Goal: Transaction & Acquisition: Purchase product/service

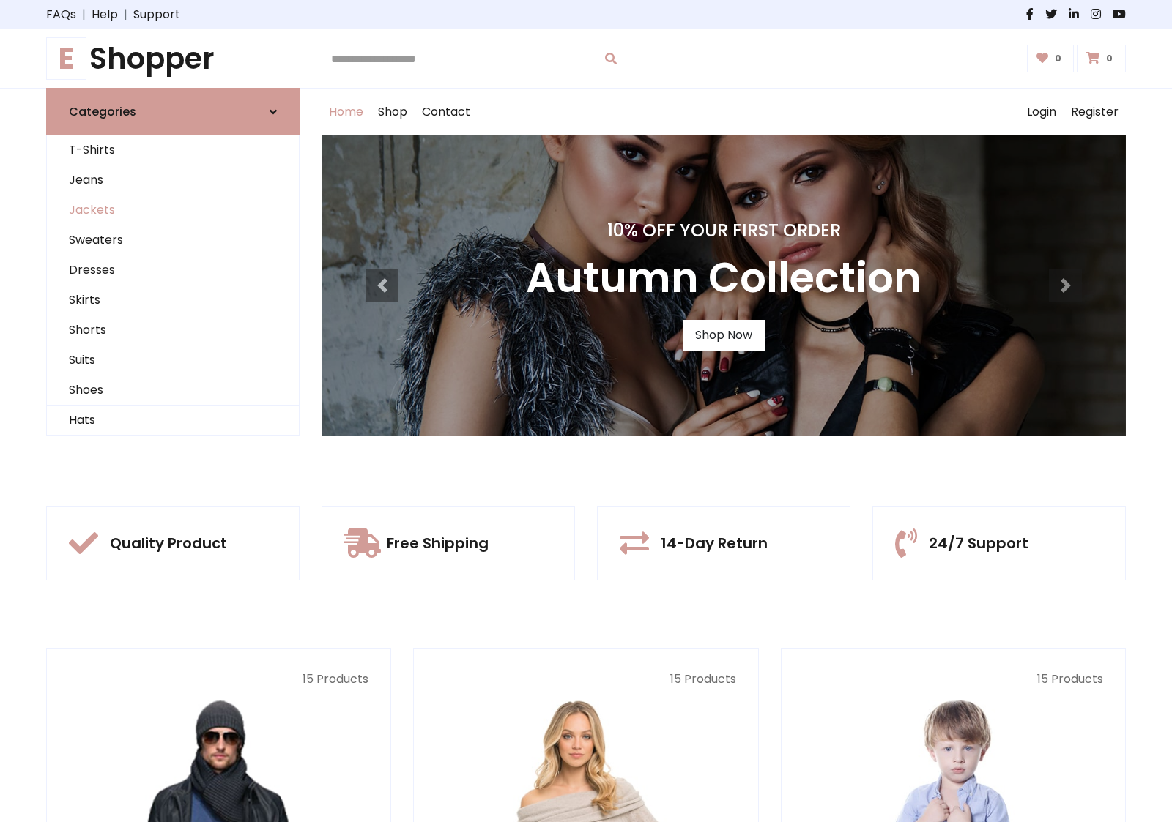
click at [173, 210] on link "Jackets" at bounding box center [173, 210] width 252 height 30
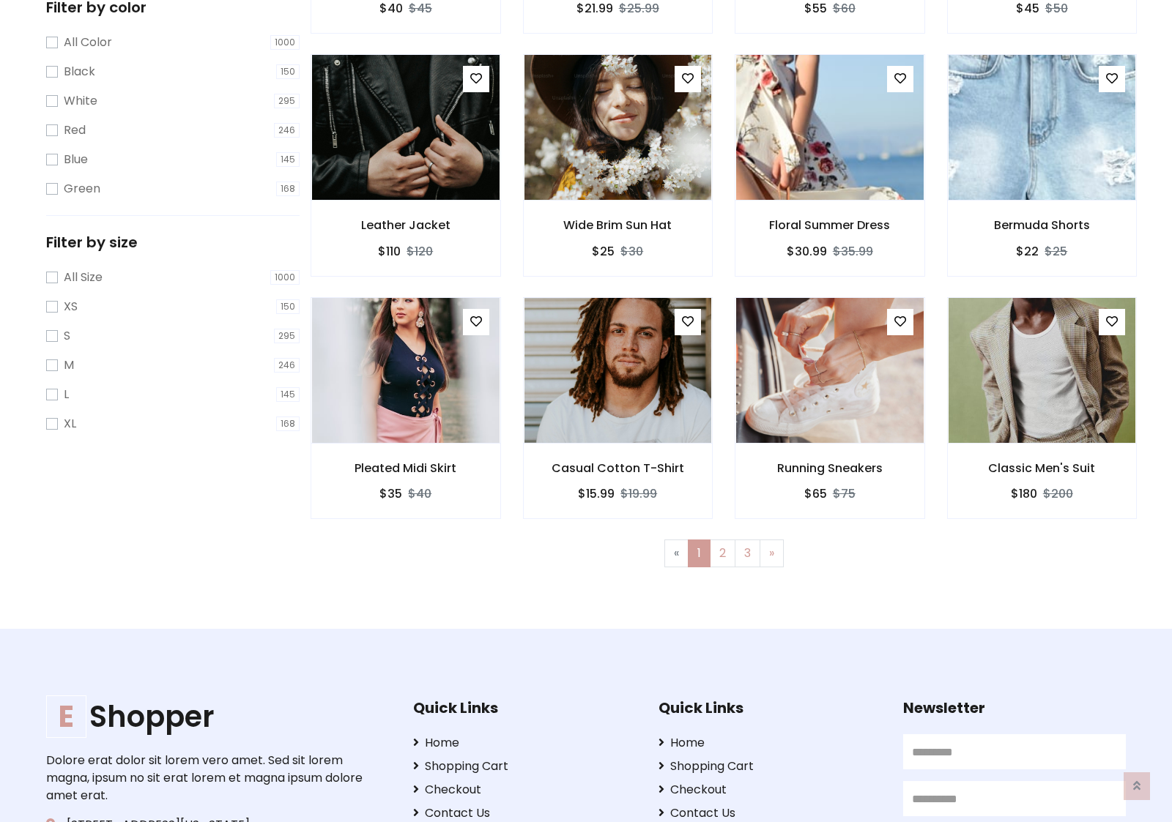
scroll to position [662, 0]
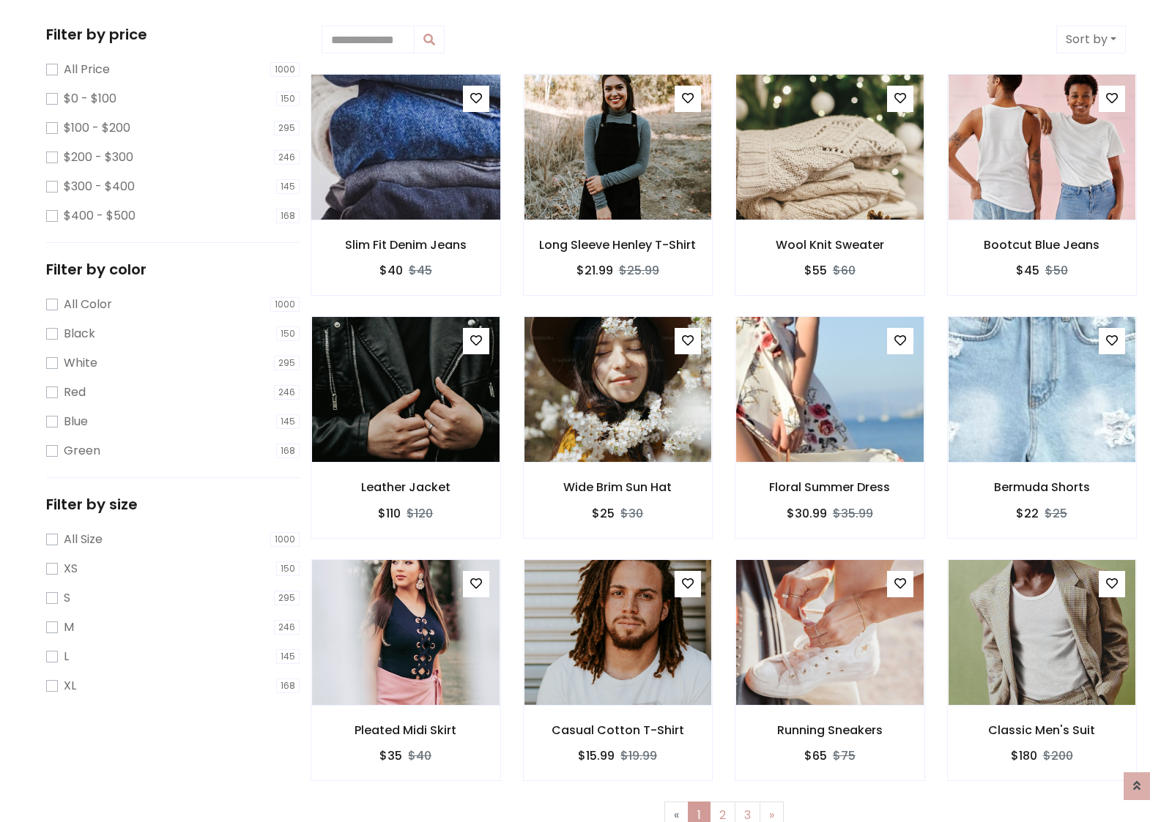
scroll to position [0, 0]
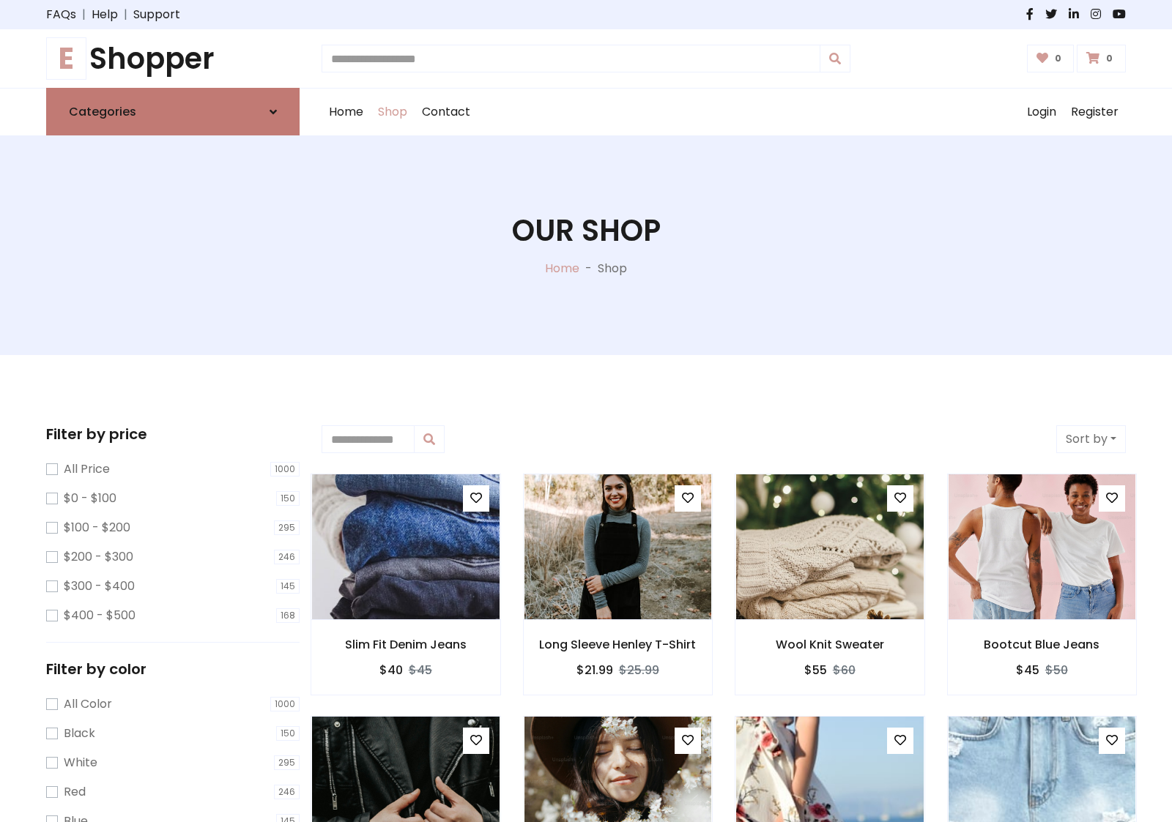
click at [173, 111] on link "Categories" at bounding box center [172, 112] width 253 height 48
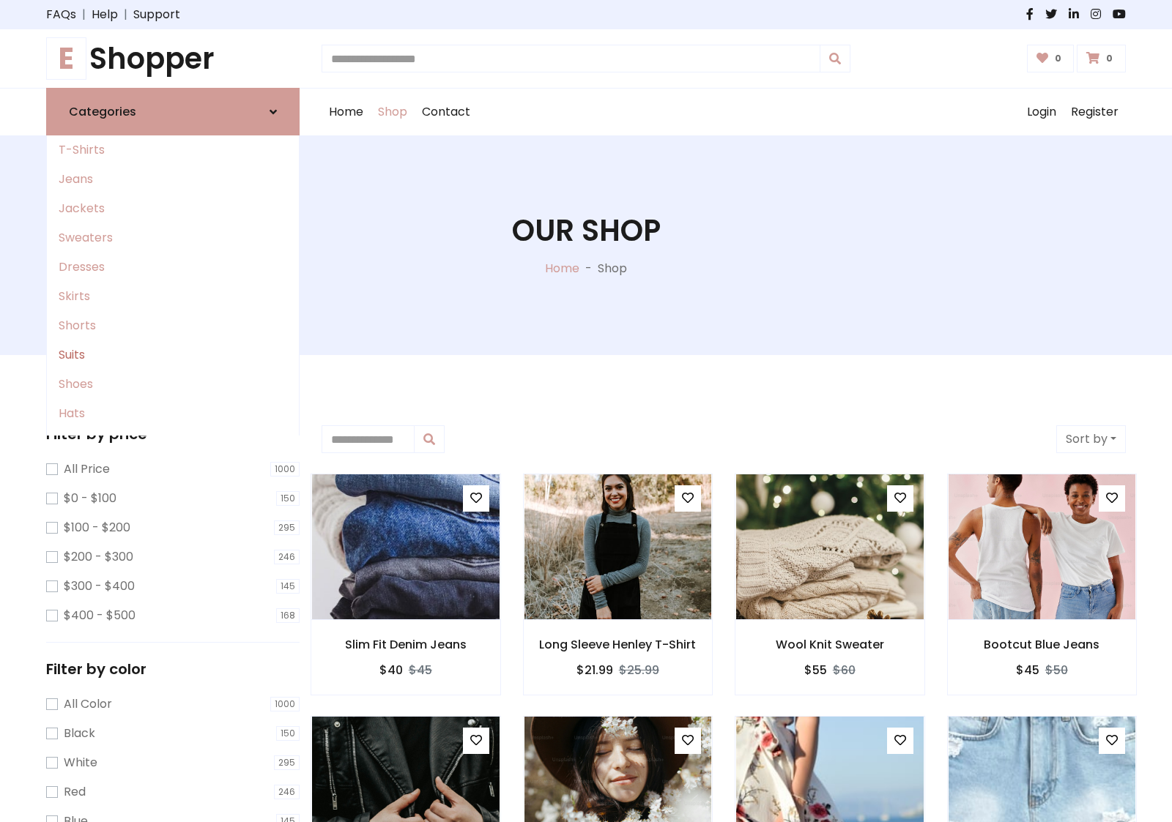
click at [173, 355] on link "Suits" at bounding box center [173, 354] width 252 height 29
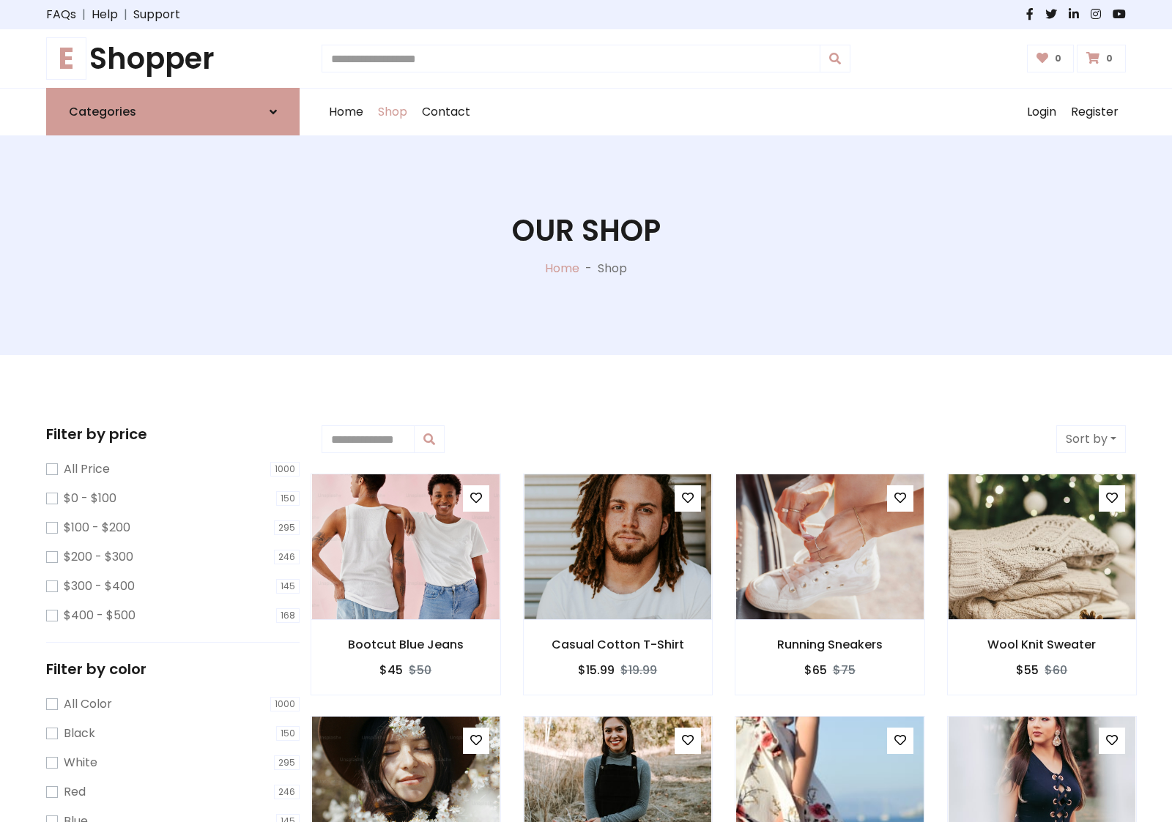
scroll to position [808, 0]
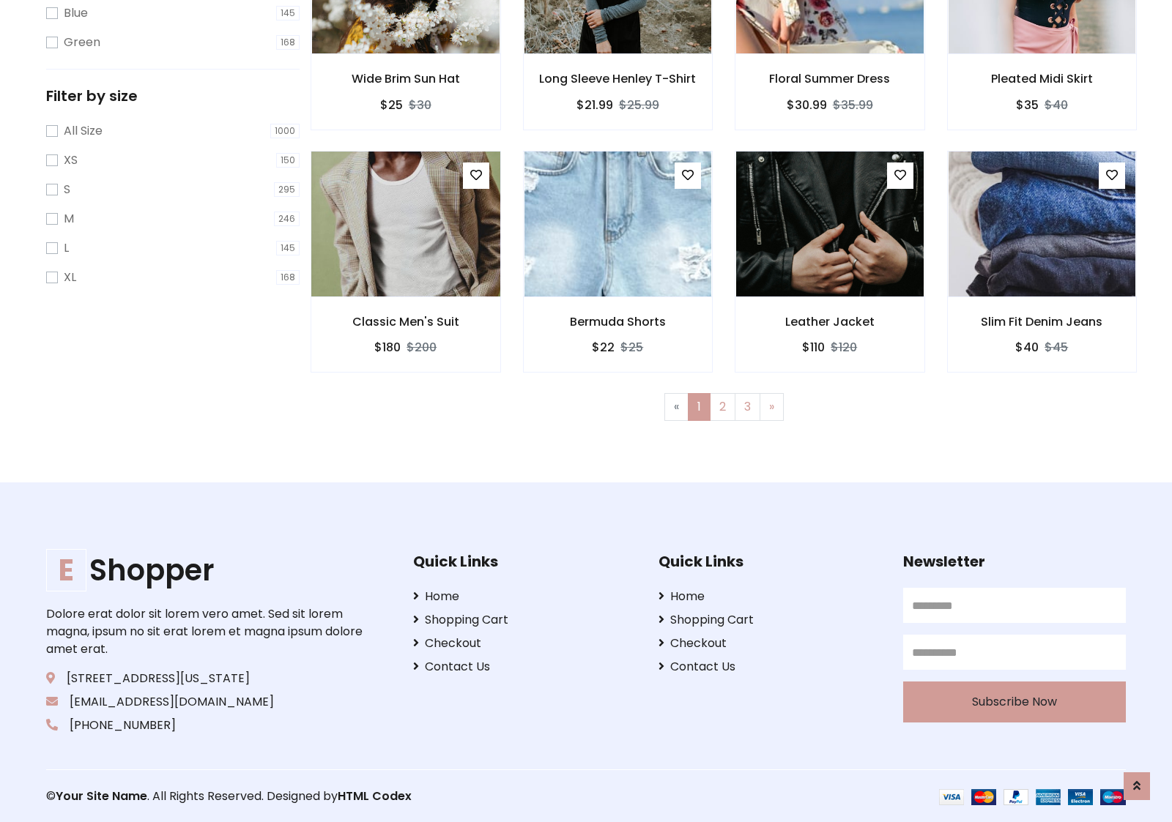
click at [405, 223] on img at bounding box center [405, 223] width 225 height 351
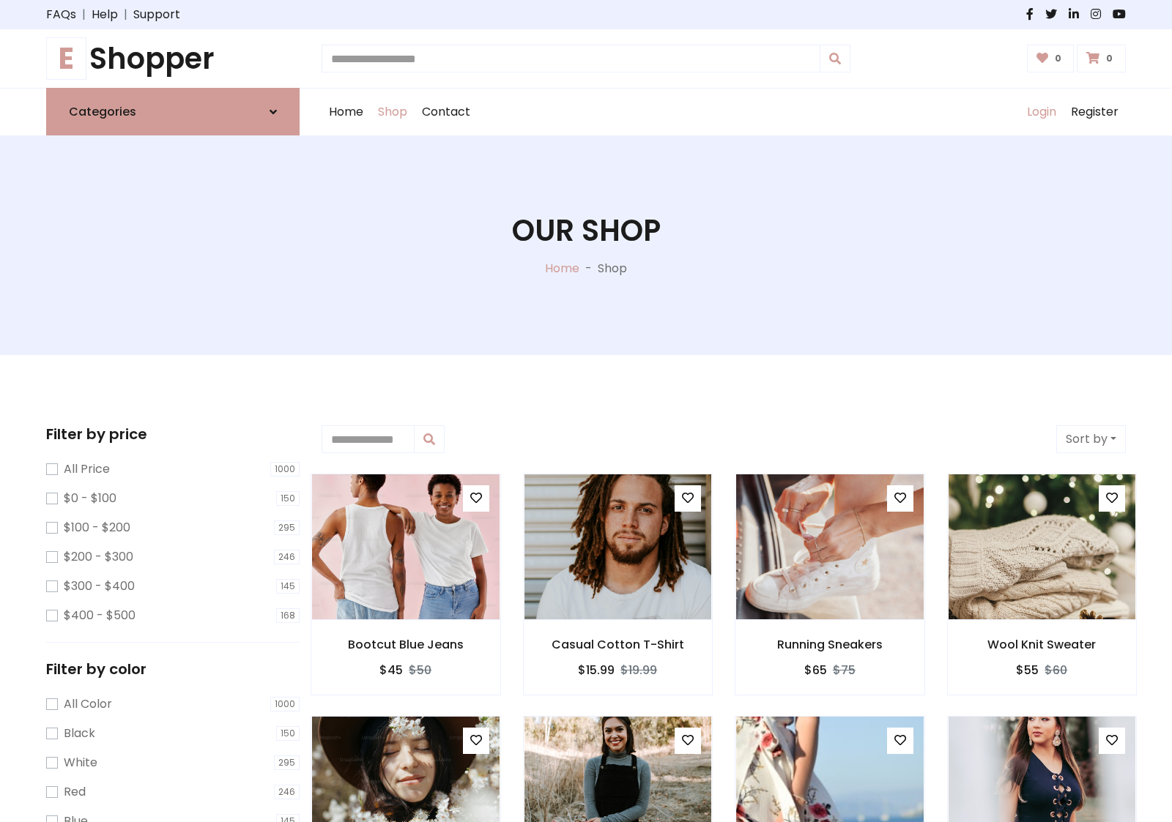
click at [1040, 112] on link "Login" at bounding box center [1041, 112] width 44 height 47
click at [273, 111] on icon at bounding box center [272, 112] width 7 height 12
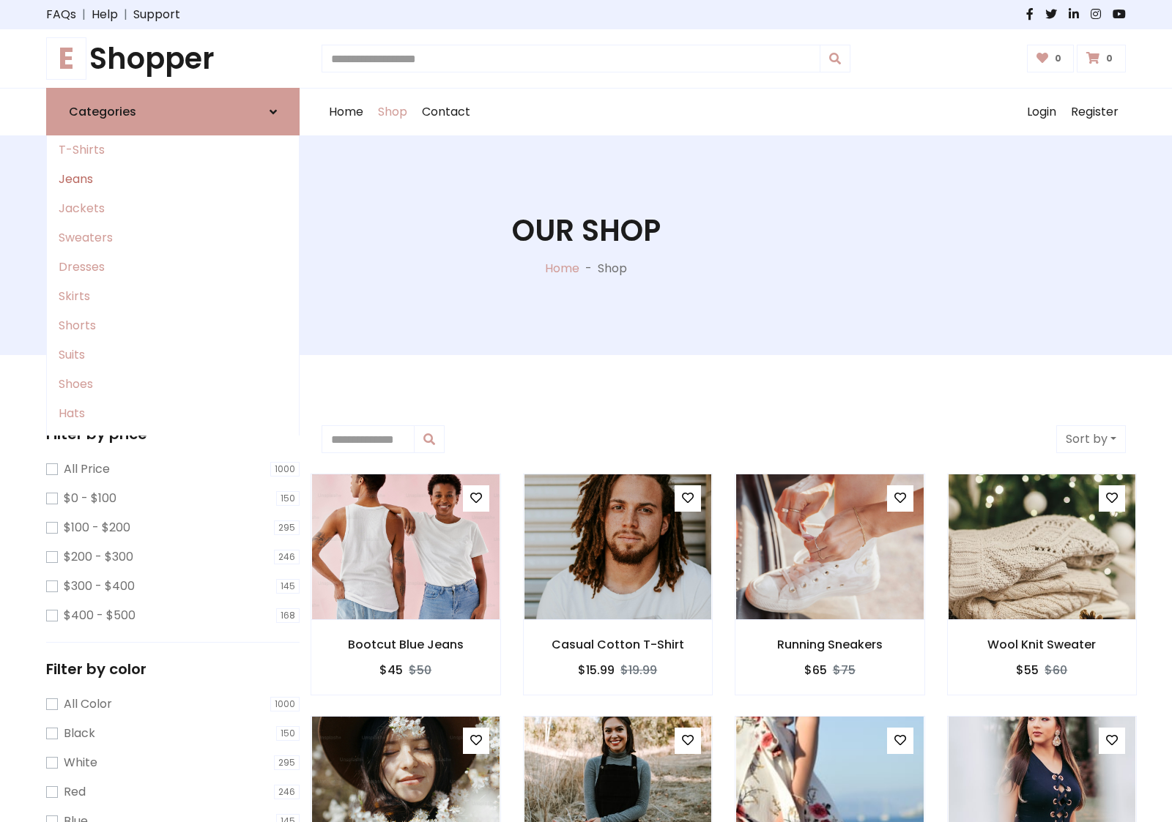
click at [173, 179] on link "Jeans" at bounding box center [173, 179] width 252 height 29
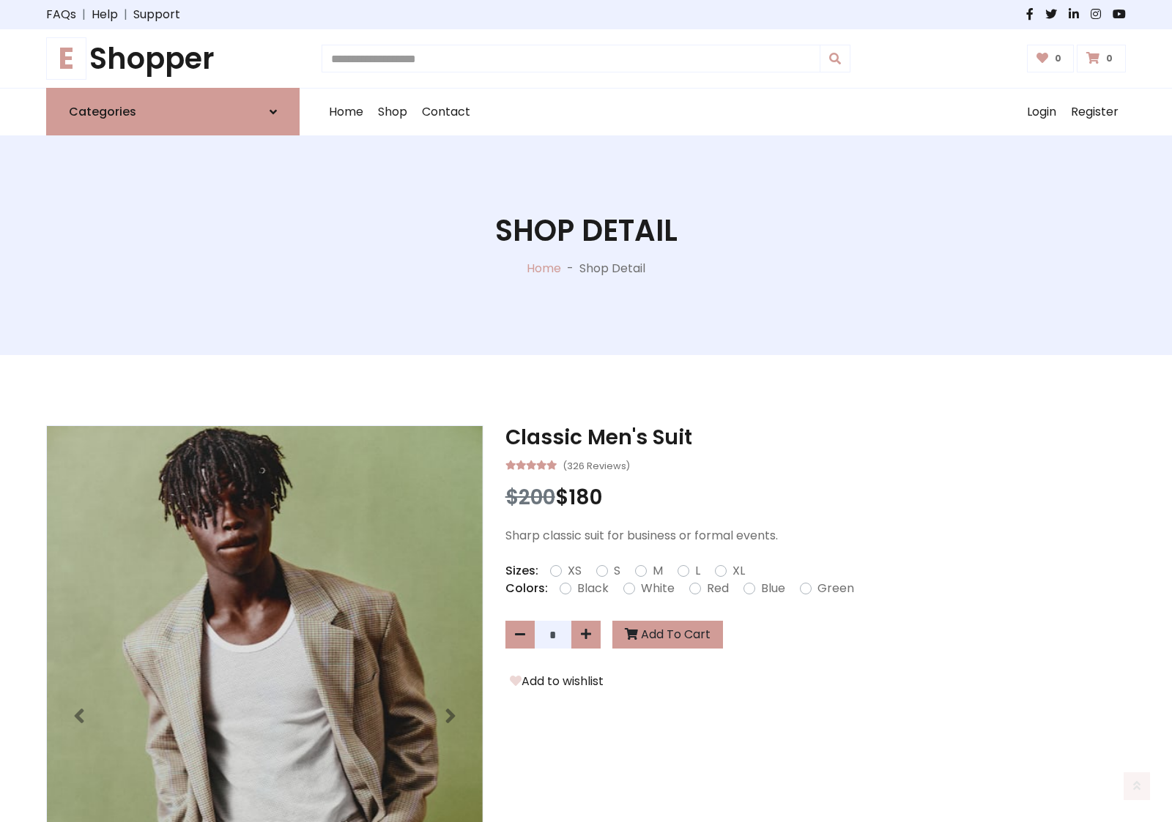
scroll to position [1183, 0]
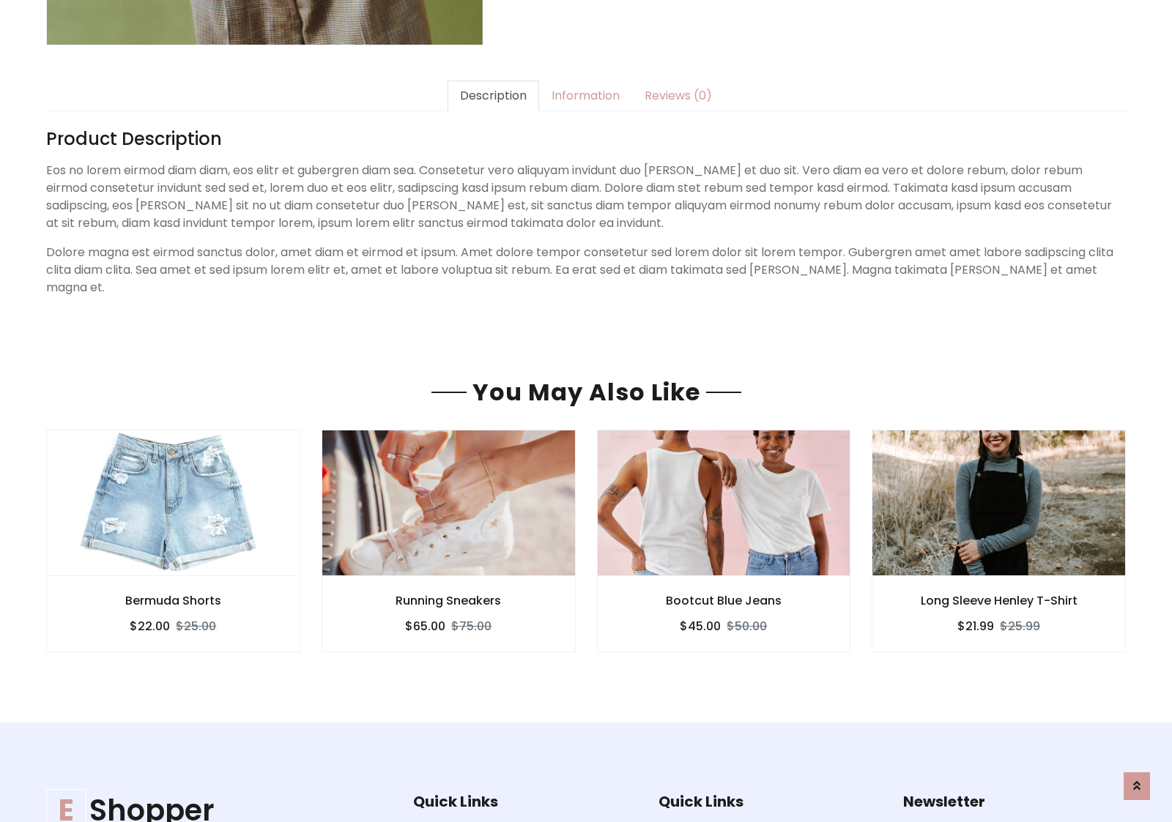
scroll to position [1183, 0]
